Goal: Find specific page/section: Find specific page/section

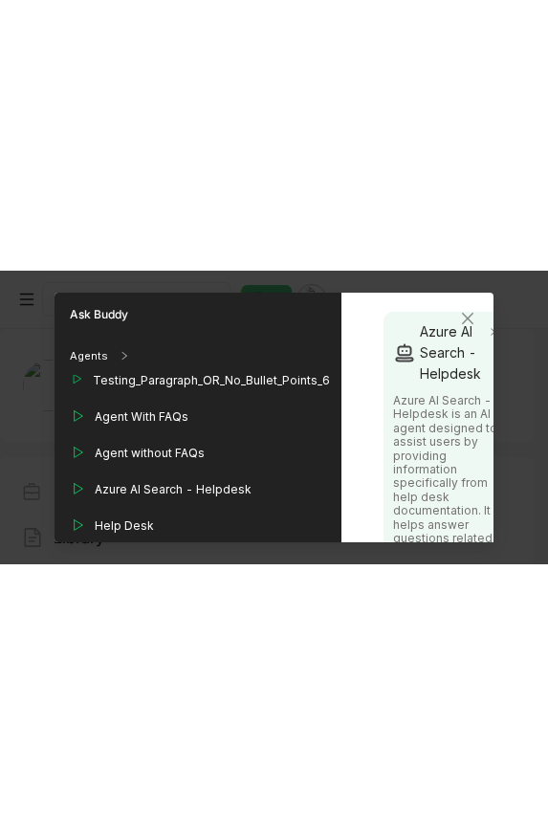
scroll to position [404, 0]
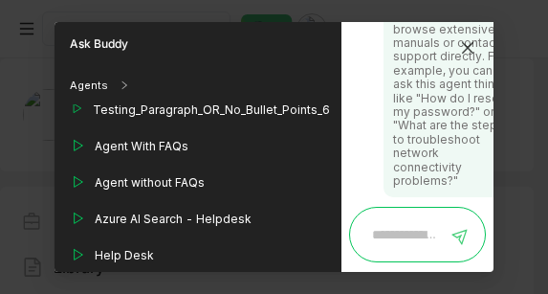
click at [468, 44] on icon "Close" at bounding box center [467, 47] width 15 height 15
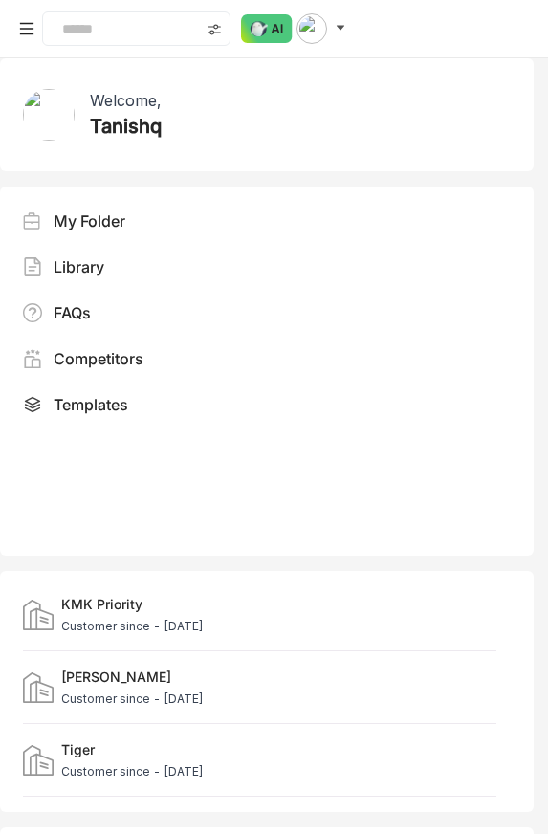
click at [19, 23] on icon at bounding box center [26, 28] width 15 height 15
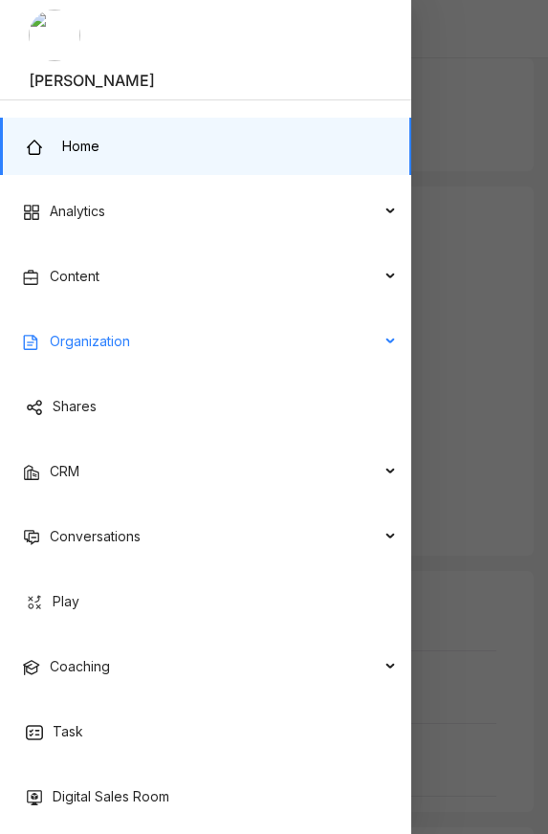
click at [181, 293] on div "Organization" at bounding box center [206, 341] width 412 height 57
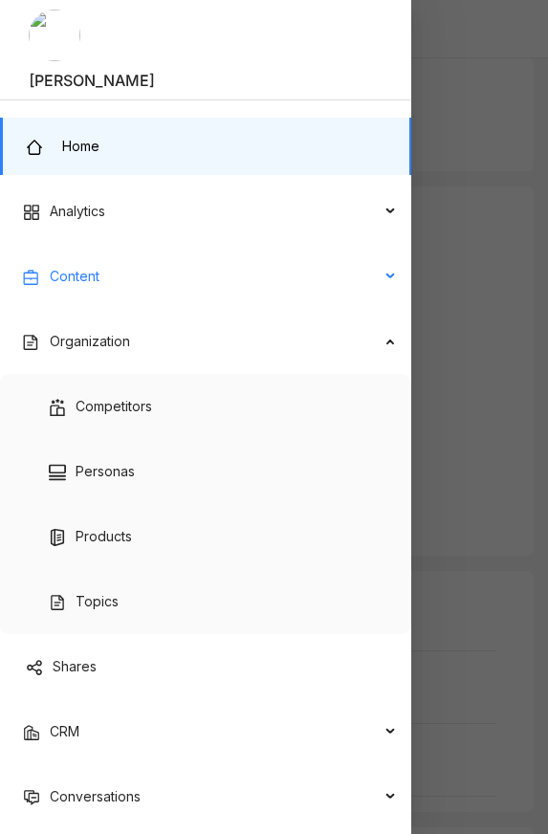
click at [191, 293] on div "Content" at bounding box center [206, 276] width 412 height 57
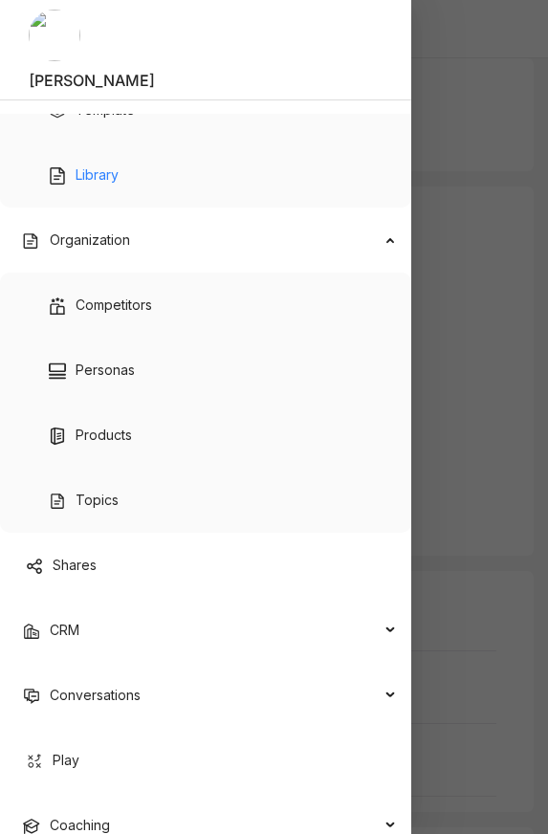
scroll to position [336, 0]
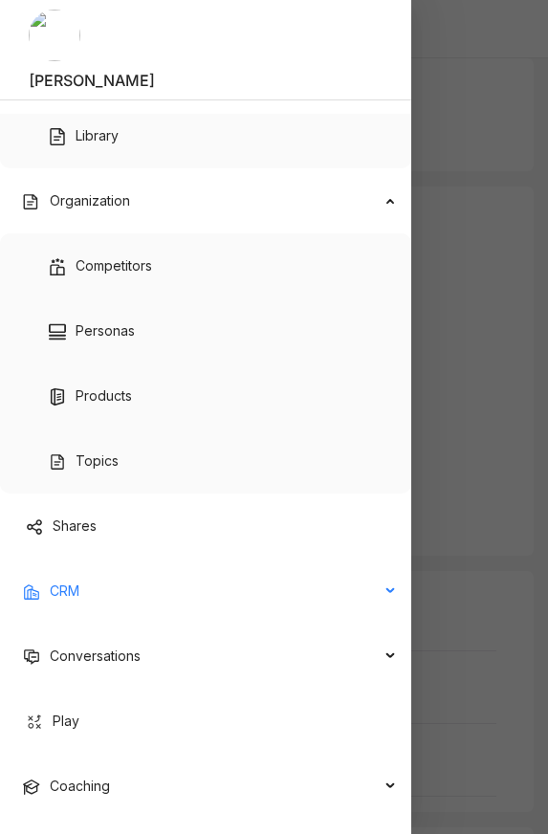
click at [185, 293] on div "CRM" at bounding box center [206, 590] width 412 height 57
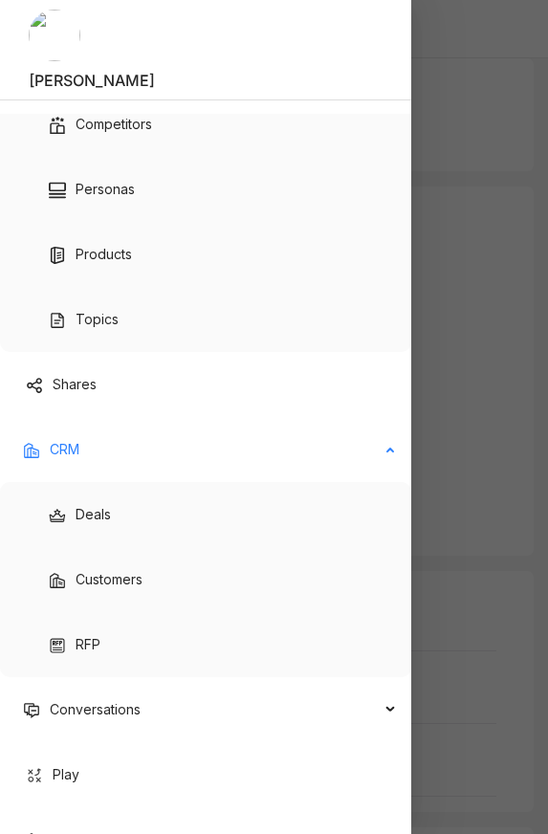
scroll to position [486, 0]
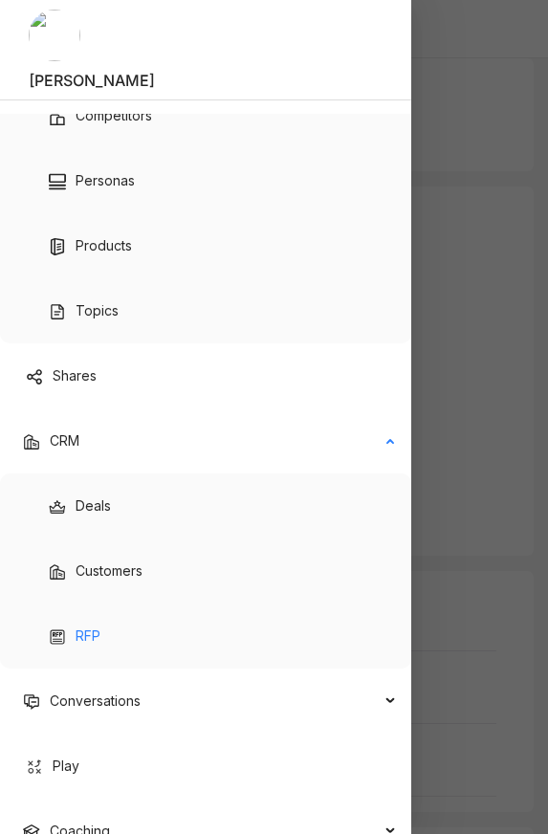
click at [100, 293] on link "RFP" at bounding box center [75, 635] width 52 height 16
click at [75, 293] on link "RFP" at bounding box center [75, 635] width 52 height 16
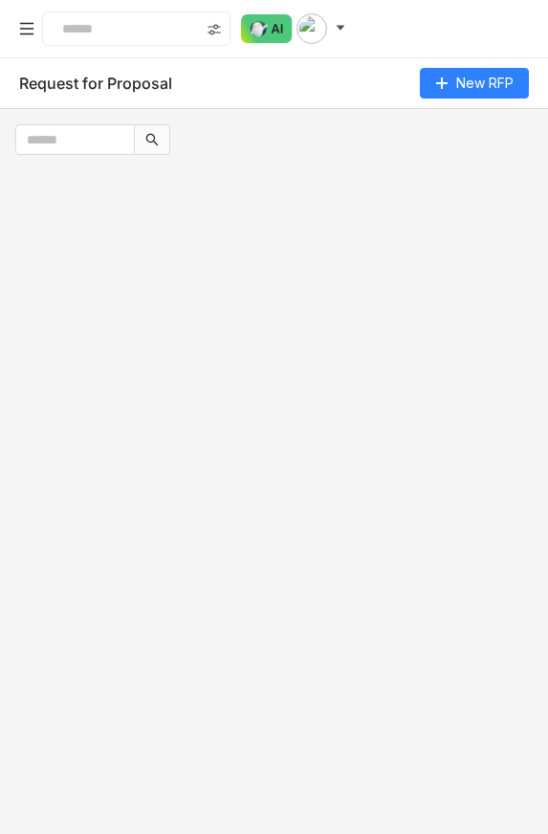
click at [483, 293] on gtmb-rfp "Request for Proposal New RFP" at bounding box center [274, 446] width 548 height 776
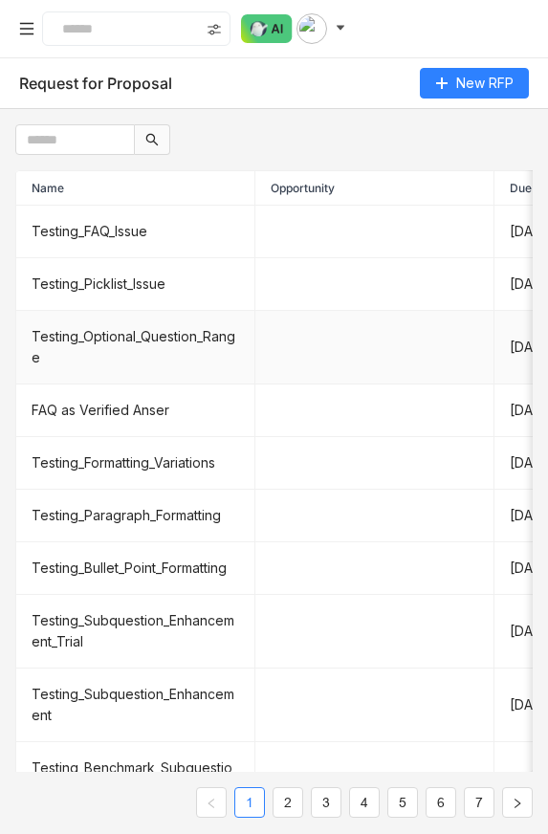
scroll to position [44, 0]
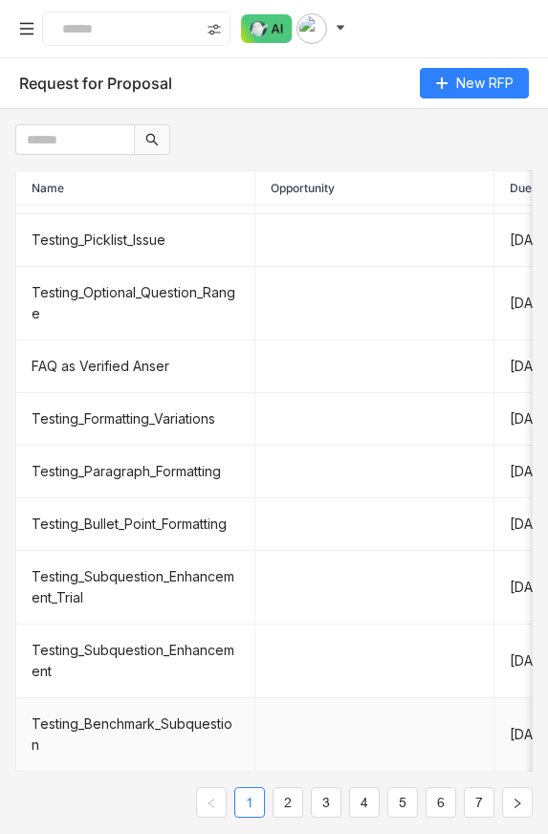
click at [156, 293] on td "Testing_Benchmark_Subquestion" at bounding box center [135, 735] width 239 height 74
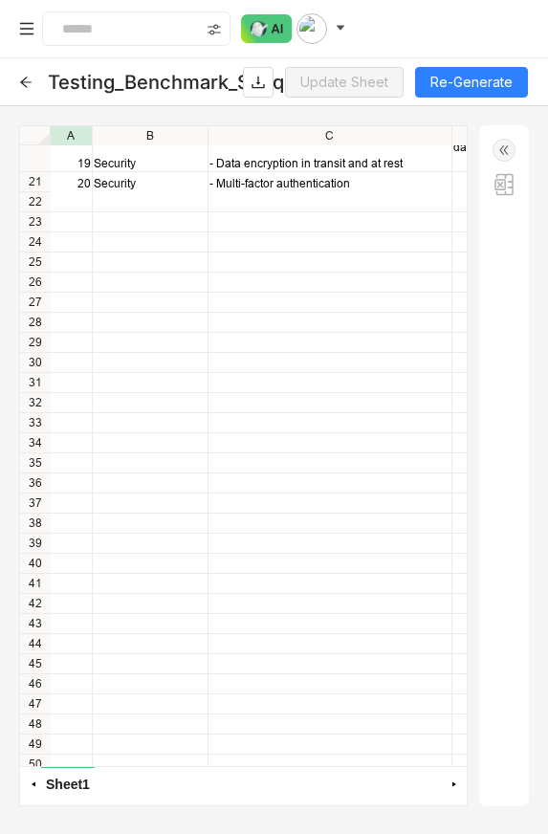
scroll to position [617, 0]
click at [25, 83] on icon at bounding box center [25, 82] width 13 height 13
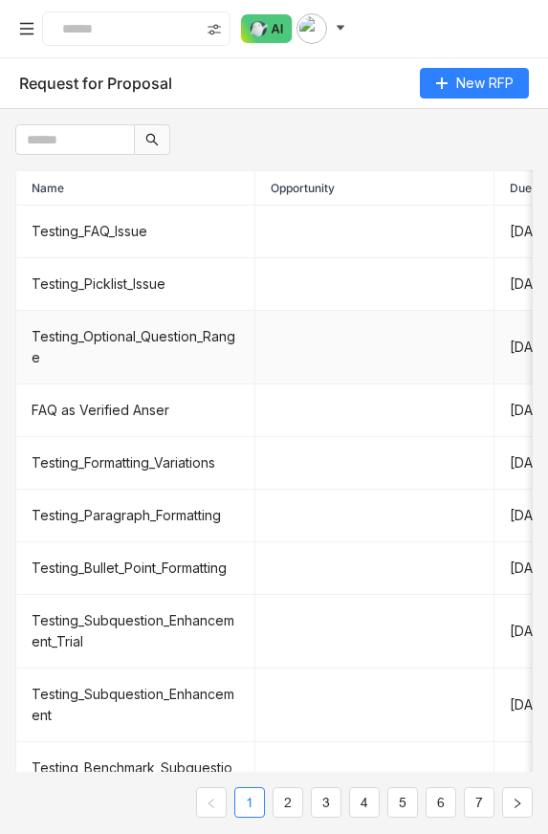
scroll to position [44, 0]
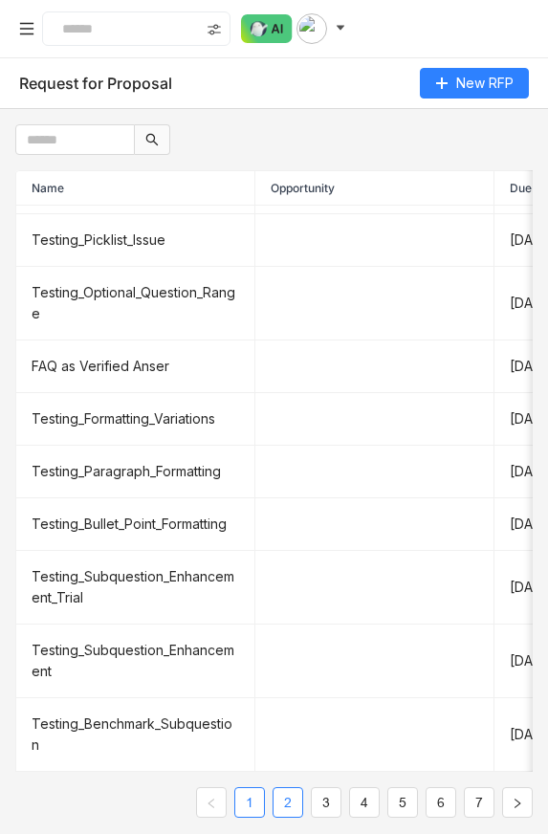
click at [281, 293] on link "2" at bounding box center [288, 802] width 29 height 29
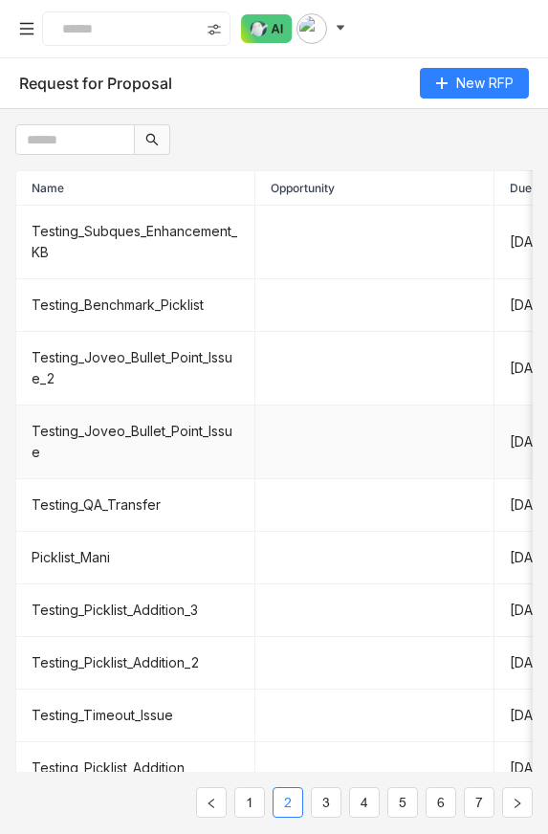
scroll to position [23, 0]
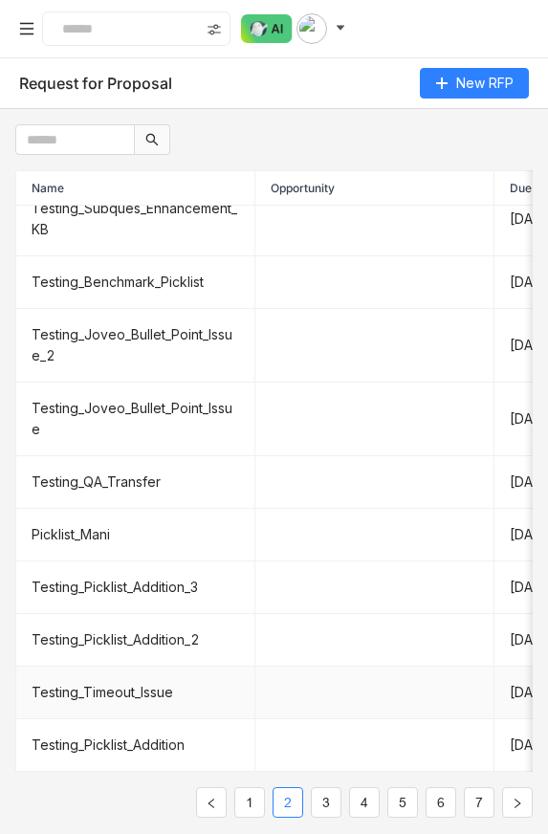
click at [143, 293] on td "Testing_Timeout_Issue" at bounding box center [135, 693] width 239 height 53
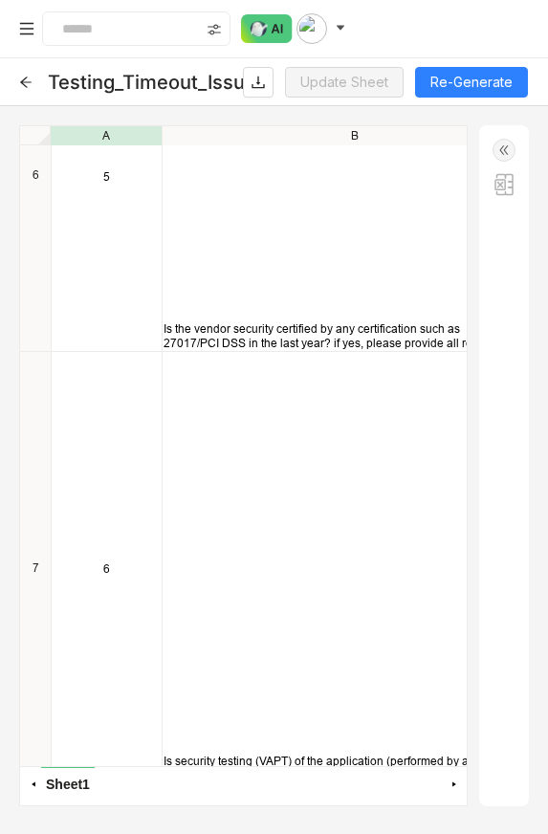
scroll to position [4084, 0]
